Goal: Transaction & Acquisition: Purchase product/service

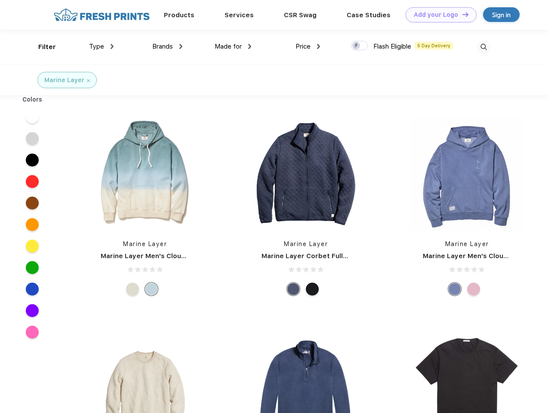
click at [438, 15] on link "Add your Logo Design Tool" at bounding box center [441, 14] width 71 height 15
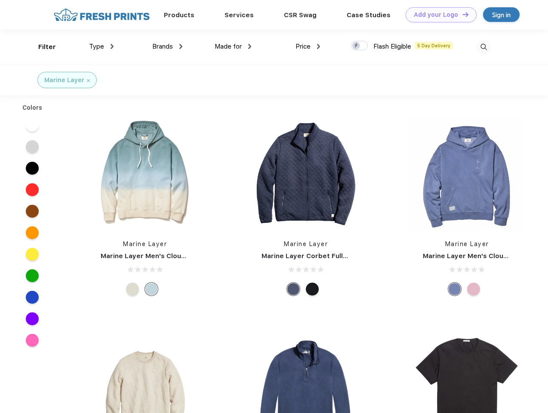
click at [0, 0] on div "Design Tool" at bounding box center [0, 0] width 0 height 0
click at [462, 14] on link "Add your Logo Design Tool" at bounding box center [441, 14] width 71 height 15
click at [41, 47] on div "Filter" at bounding box center [47, 47] width 18 height 10
click at [102, 46] on span "Type" at bounding box center [96, 47] width 15 height 8
click at [167, 46] on span "Brands" at bounding box center [162, 47] width 21 height 8
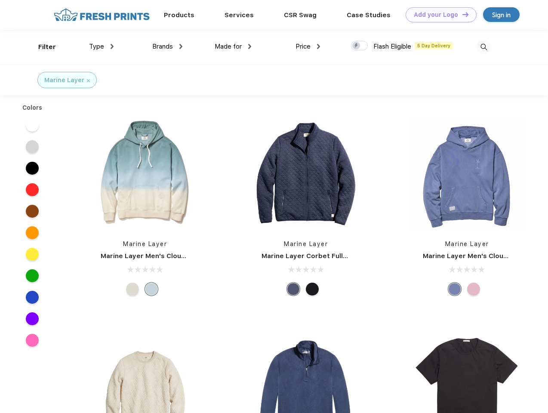
click at [233, 46] on span "Made for" at bounding box center [228, 47] width 27 height 8
click at [308, 46] on span "Price" at bounding box center [303, 47] width 15 height 8
click at [360, 46] on div at bounding box center [359, 45] width 17 height 9
click at [357, 46] on input "checkbox" at bounding box center [354, 43] width 6 height 6
click at [484, 47] on img at bounding box center [484, 47] width 14 height 14
